Goal: Task Accomplishment & Management: Manage account settings

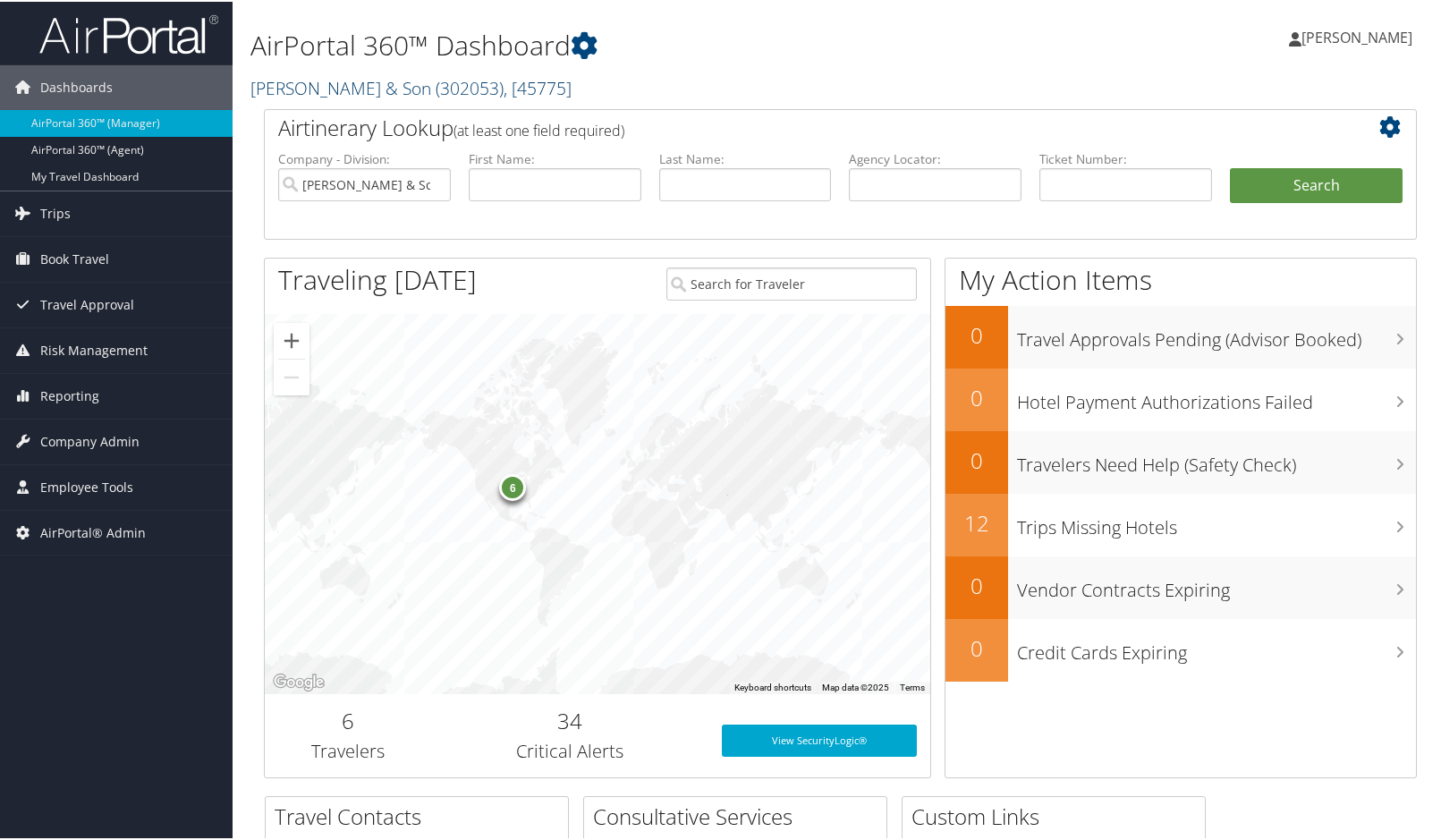
click at [542, 87] on span ", [ 45775 ]" at bounding box center [537, 86] width 68 height 24
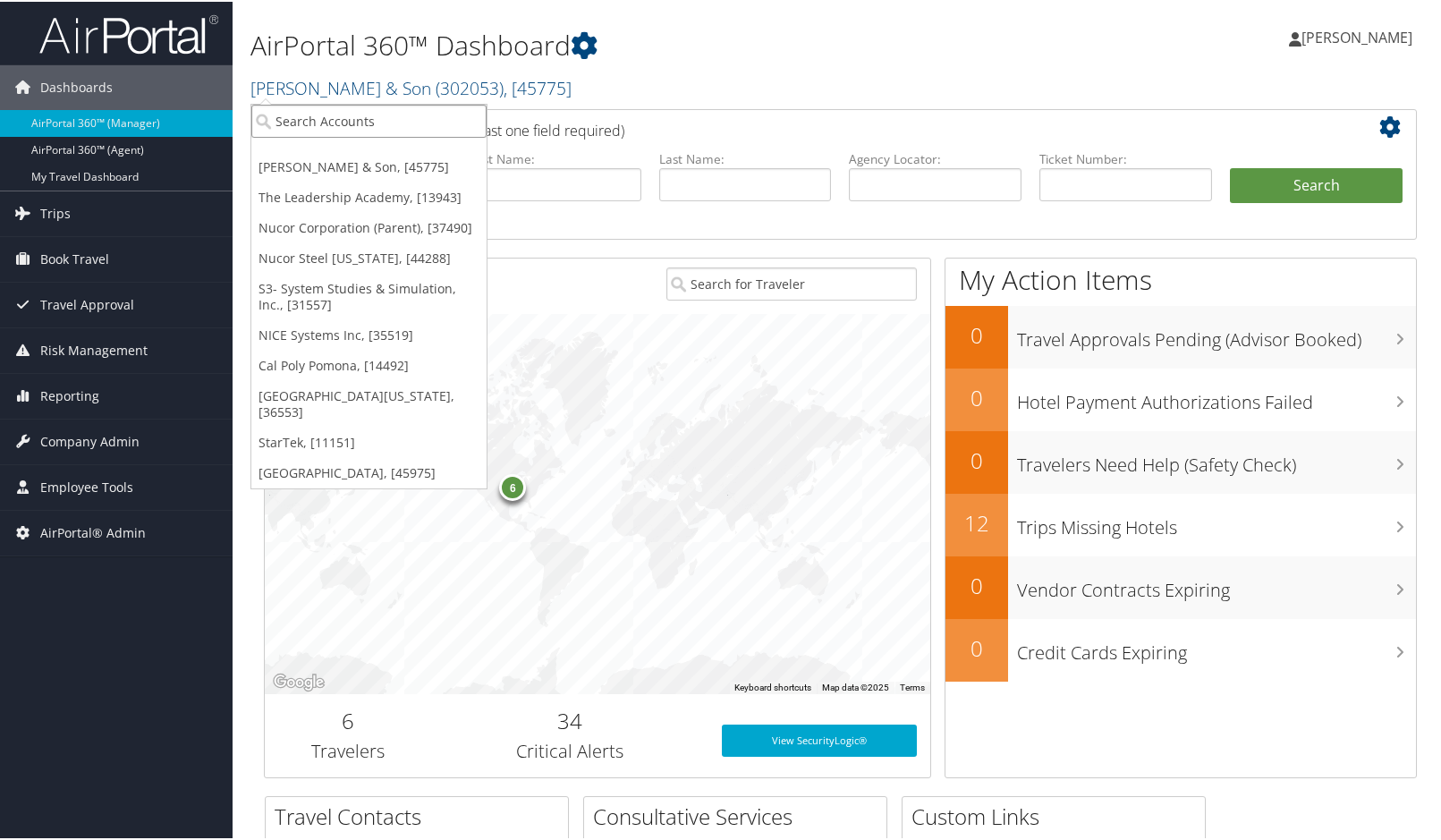
click at [348, 135] on input "search" at bounding box center [369, 120] width 236 height 33
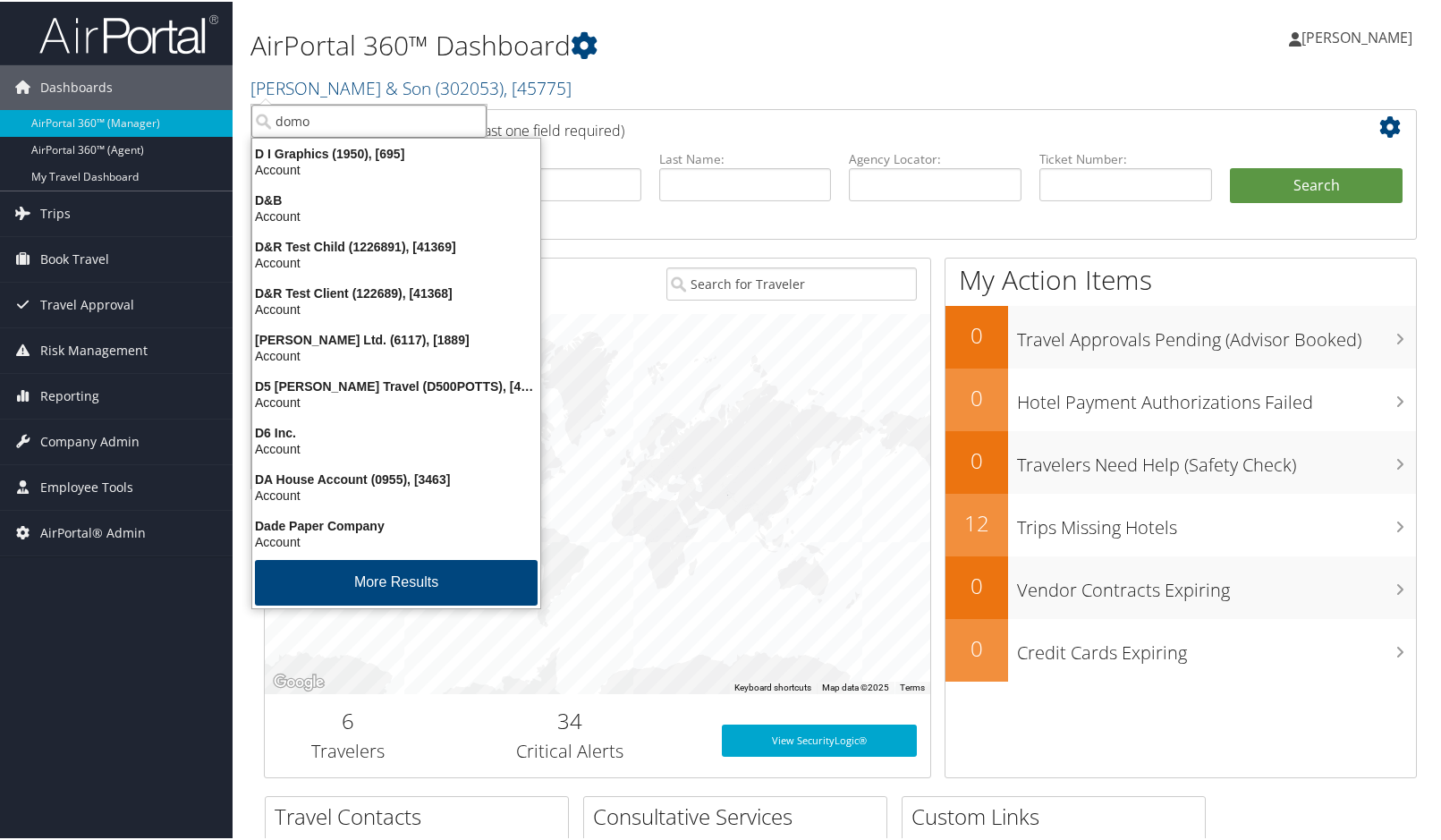
type input "domo"
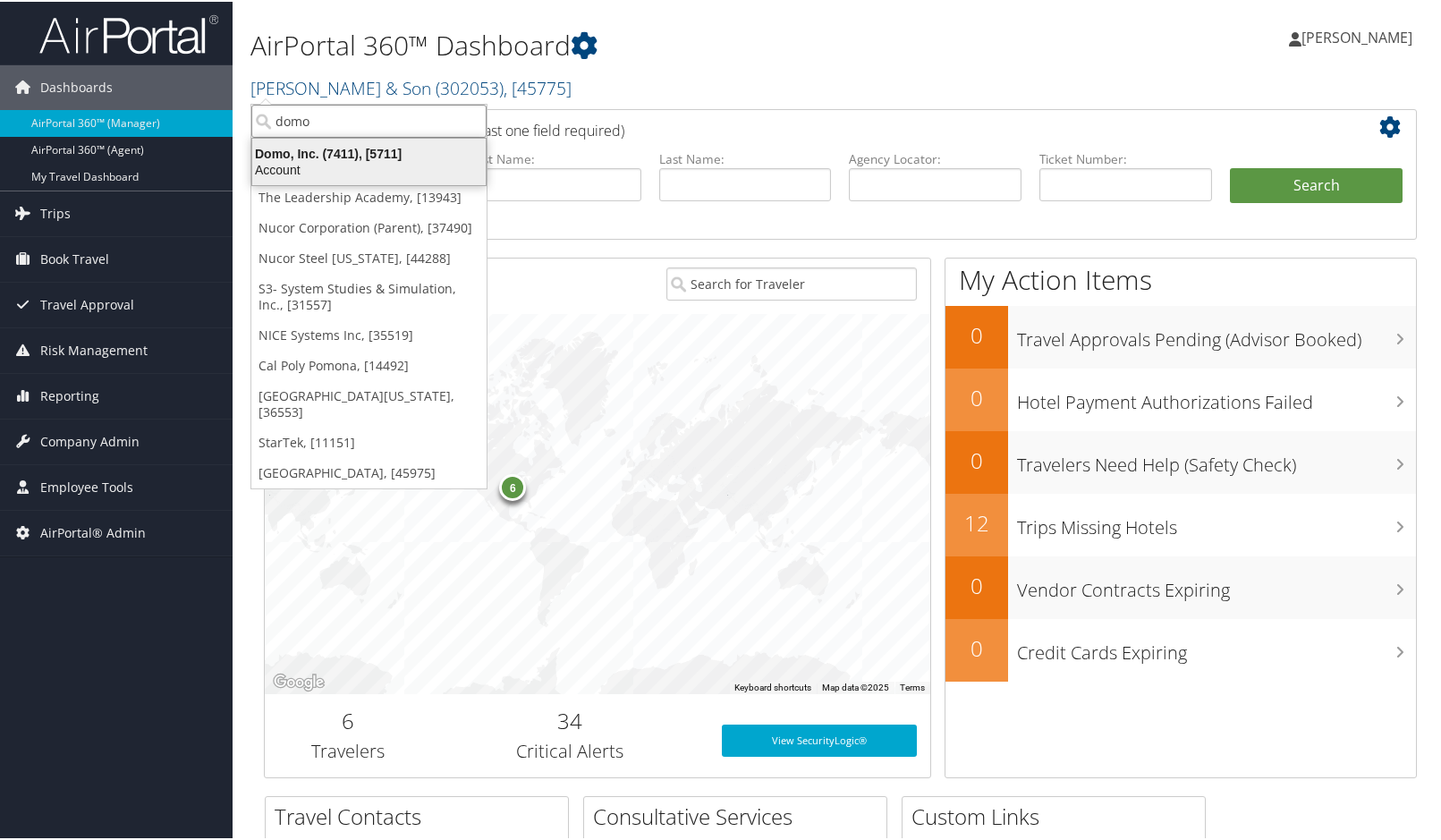
click at [335, 152] on div "Domo, Inc. (7411), [5711]" at bounding box center [368, 152] width 255 height 16
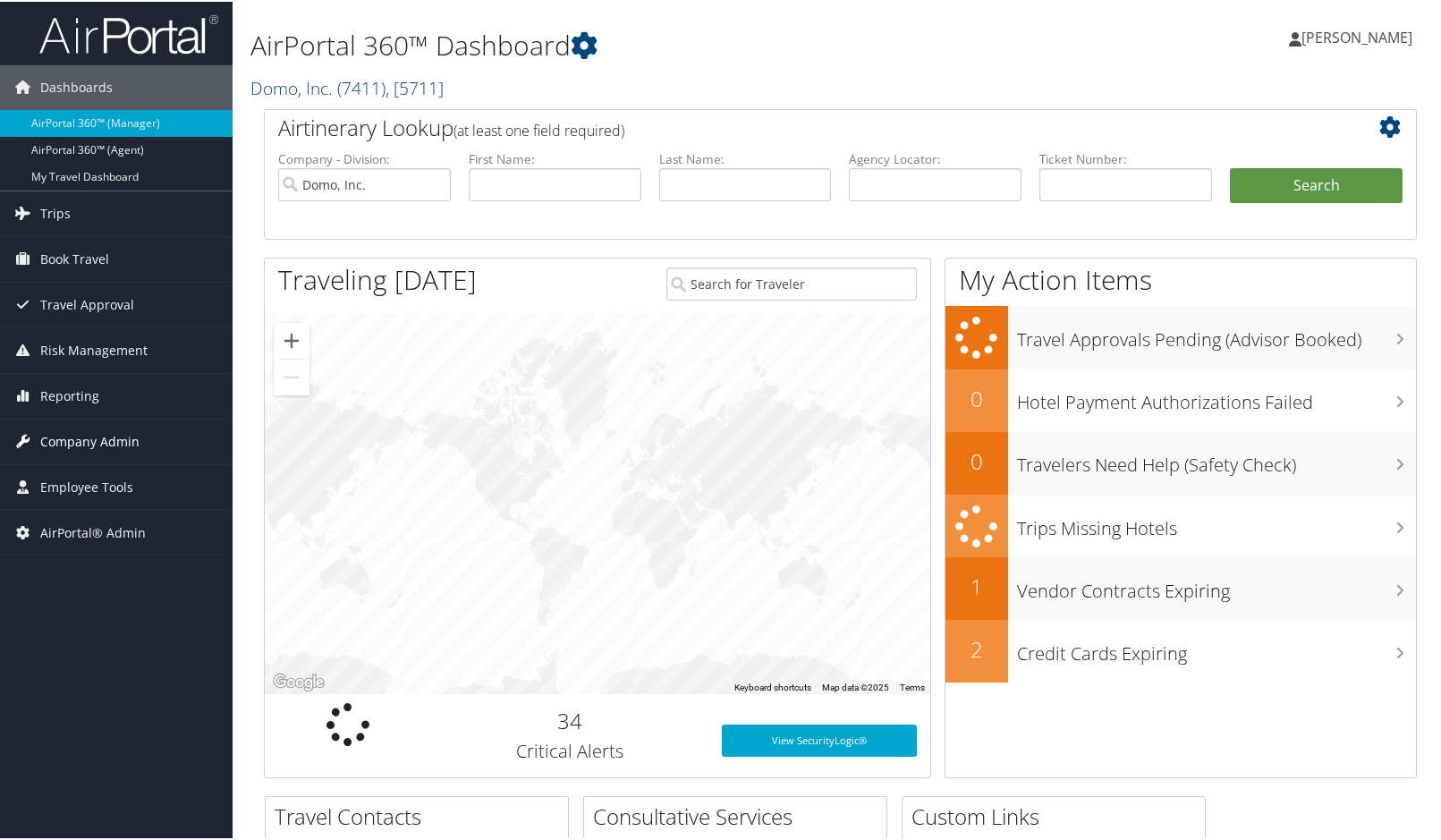
click at [86, 444] on span "Company Admin" at bounding box center [89, 439] width 100 height 45
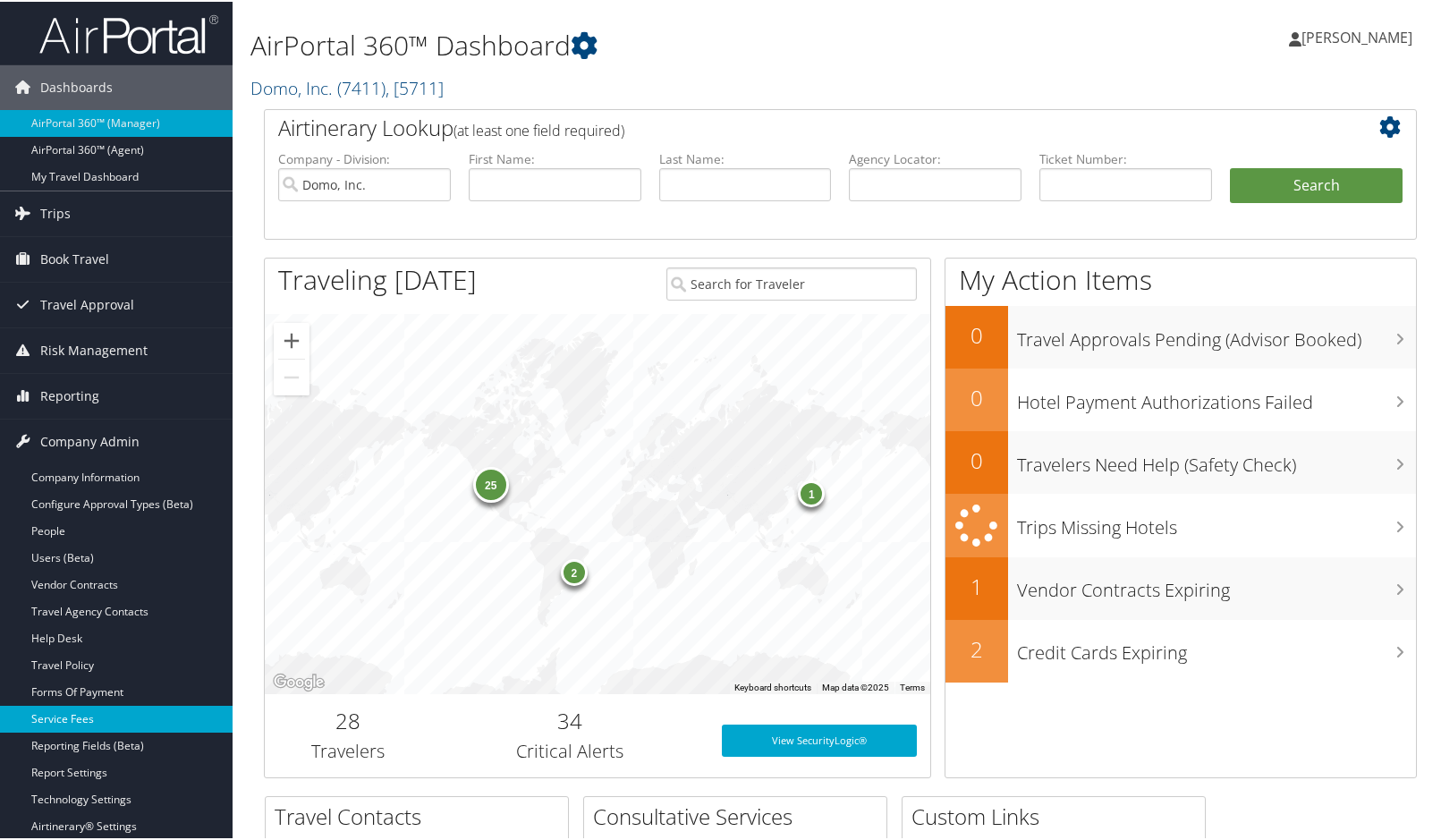
click at [83, 716] on link "Service Fees" at bounding box center [116, 717] width 233 height 26
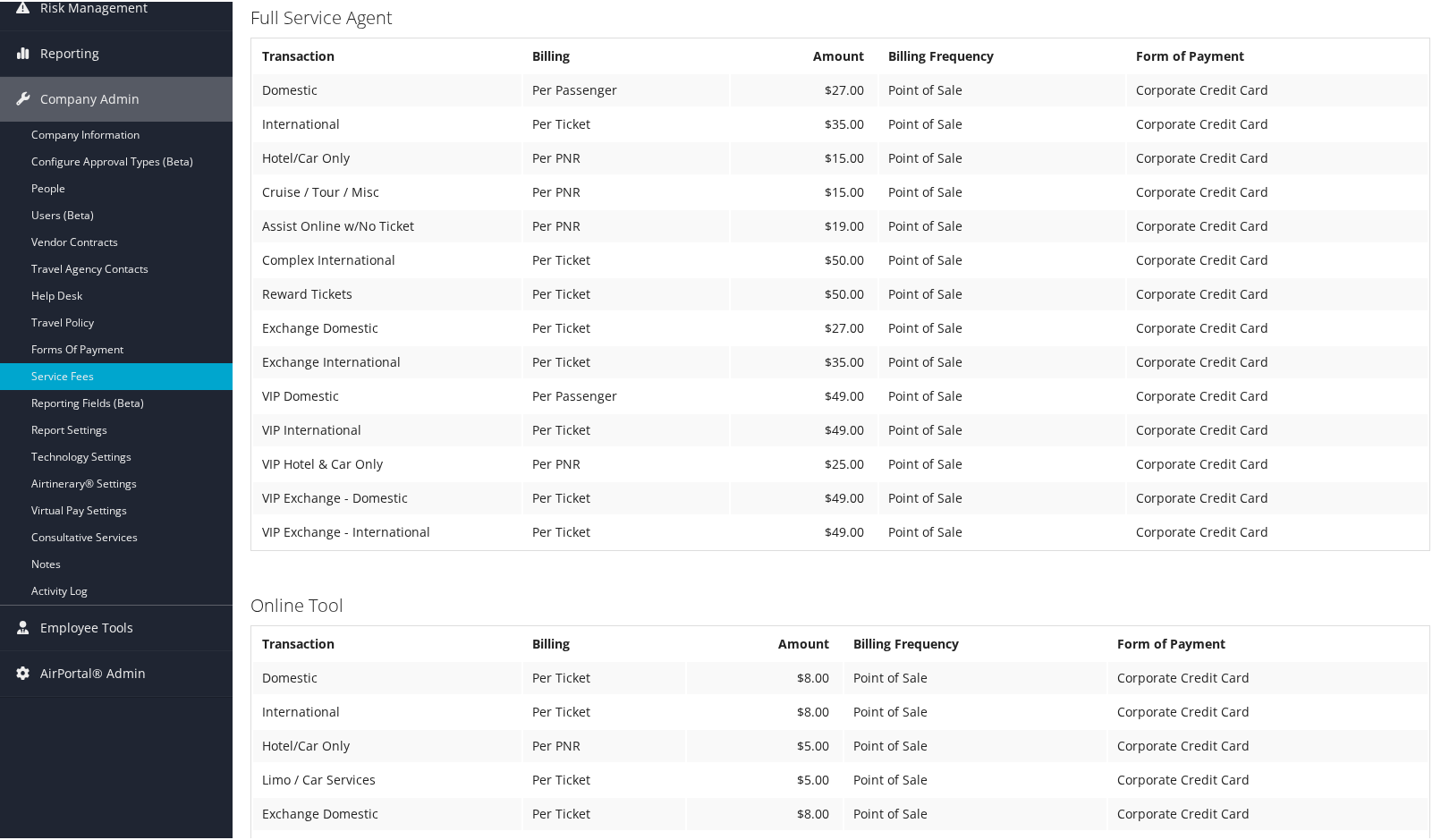
scroll to position [268, 0]
